Goal: Transaction & Acquisition: Purchase product/service

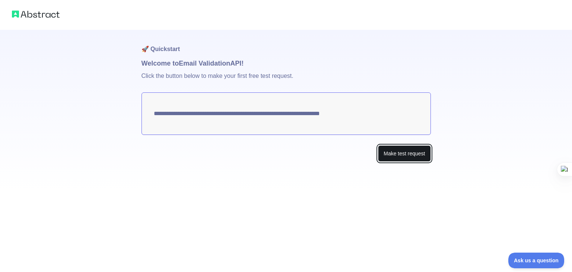
click at [394, 155] on button "Make test request" at bounding box center [404, 153] width 53 height 17
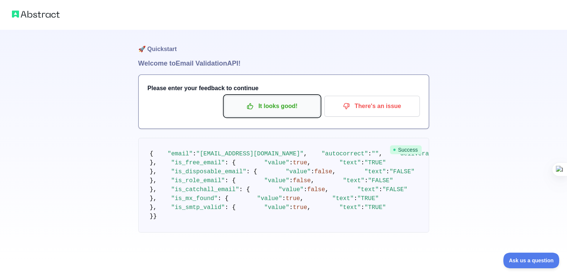
click at [290, 108] on p "It looks good!" at bounding box center [272, 106] width 84 height 13
click at [281, 108] on p "It looks good!" at bounding box center [272, 106] width 84 height 13
